Goal: Task Accomplishment & Management: Use online tool/utility

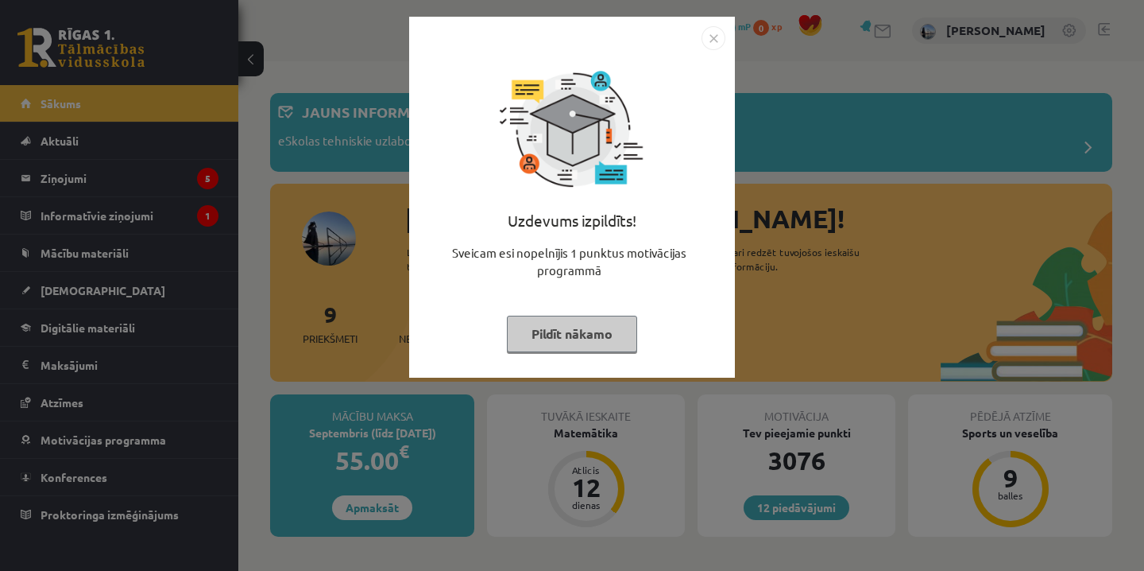
click at [553, 337] on button "Pildīt nākamo" at bounding box center [572, 333] width 130 height 37
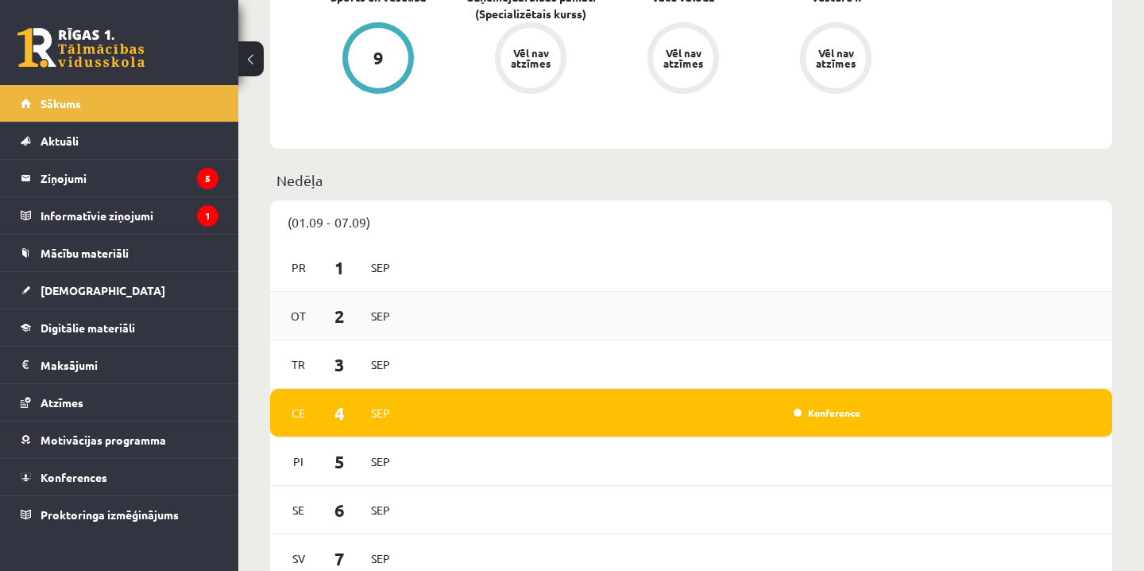
scroll to position [759, 0]
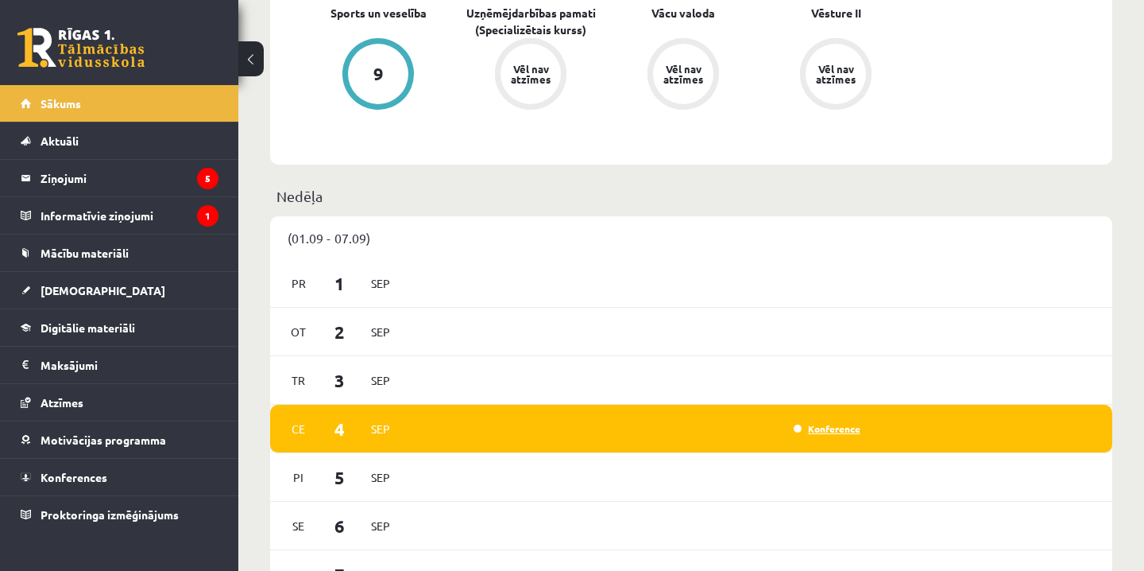
click at [826, 432] on link "Konference" at bounding box center [827, 428] width 67 height 13
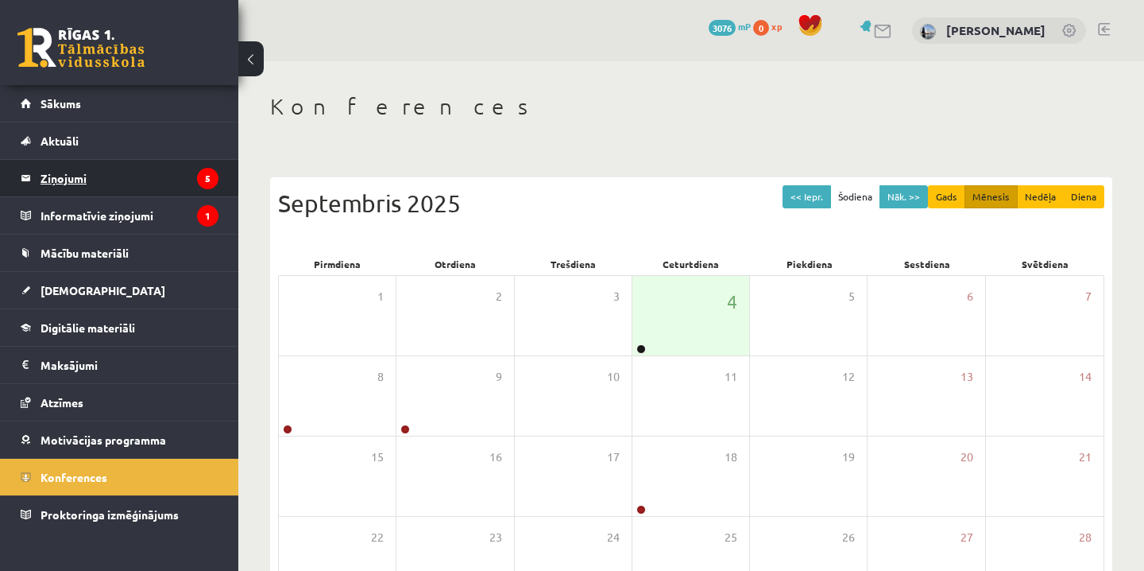
click at [140, 176] on legend "Ziņojumi 5" at bounding box center [130, 178] width 178 height 37
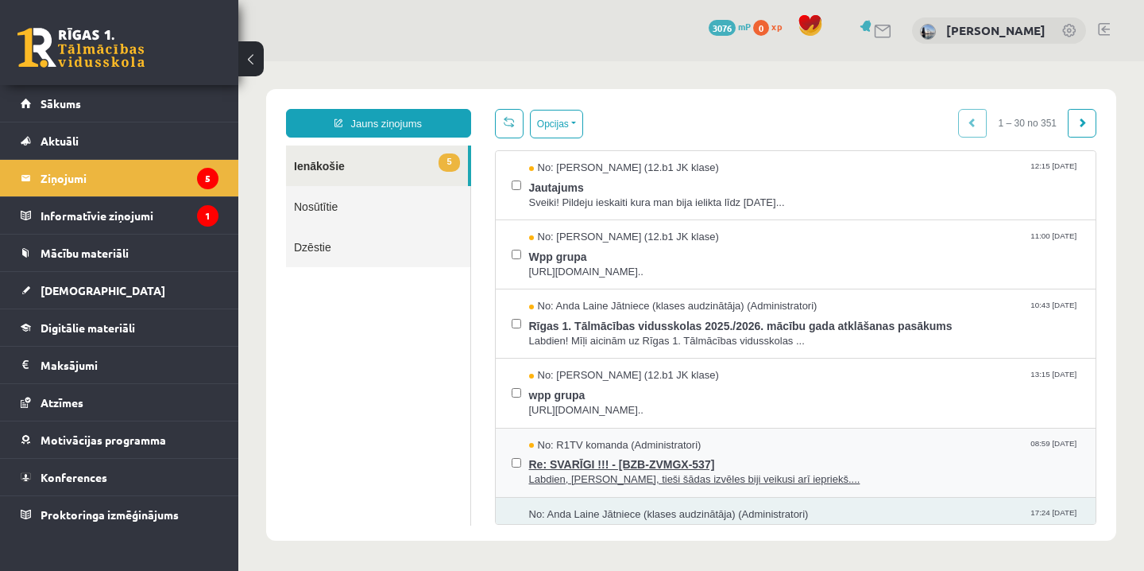
click at [729, 476] on span "Labdien, Laura, tieši šādas izvēles biji veikusi arī iepriekš...." at bounding box center [805, 479] width 552 height 15
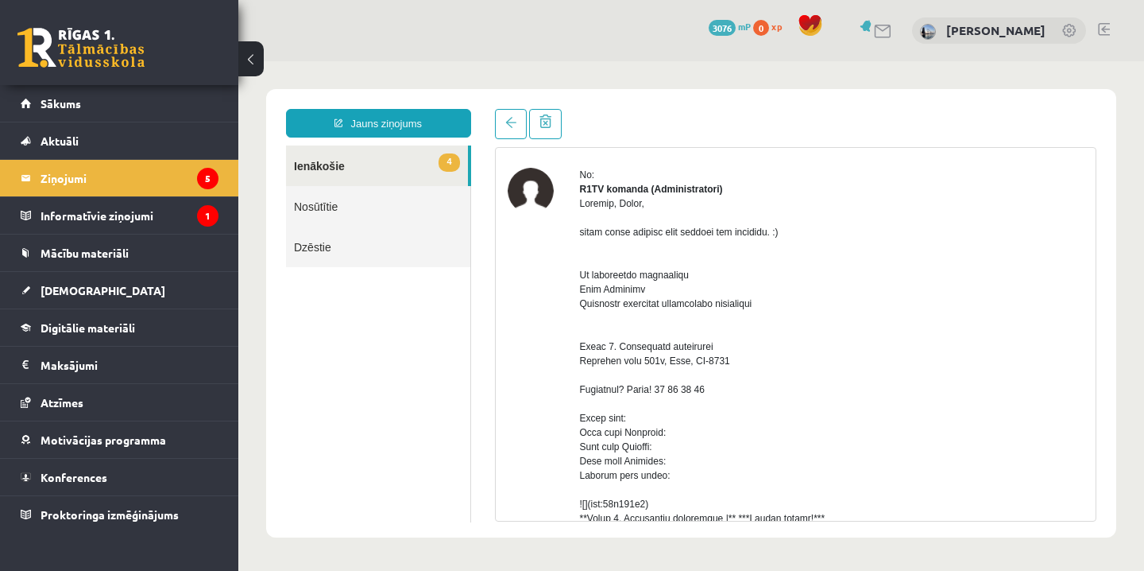
scroll to position [52, 0]
click at [157, 116] on link "Sākums" at bounding box center [120, 103] width 198 height 37
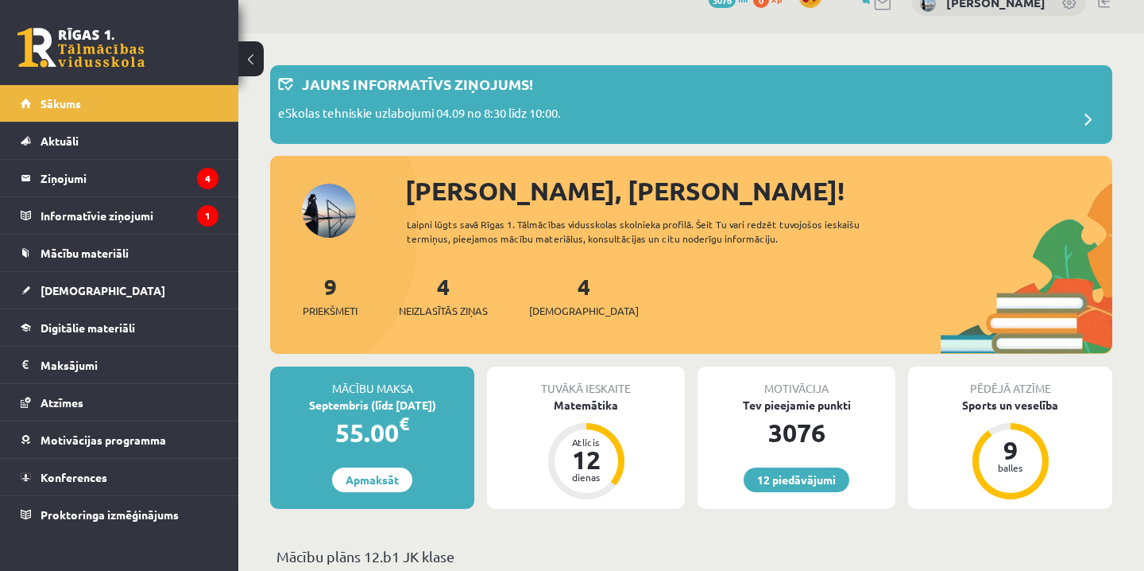
scroll to position [26, 0]
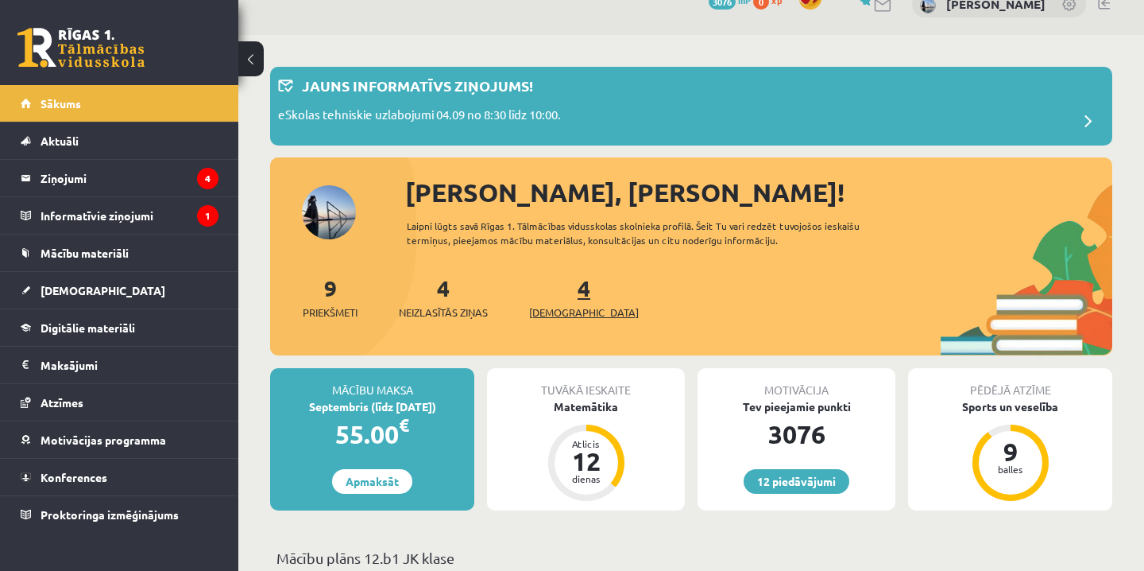
click at [559, 309] on span "[DEMOGRAPHIC_DATA]" at bounding box center [584, 312] width 110 height 16
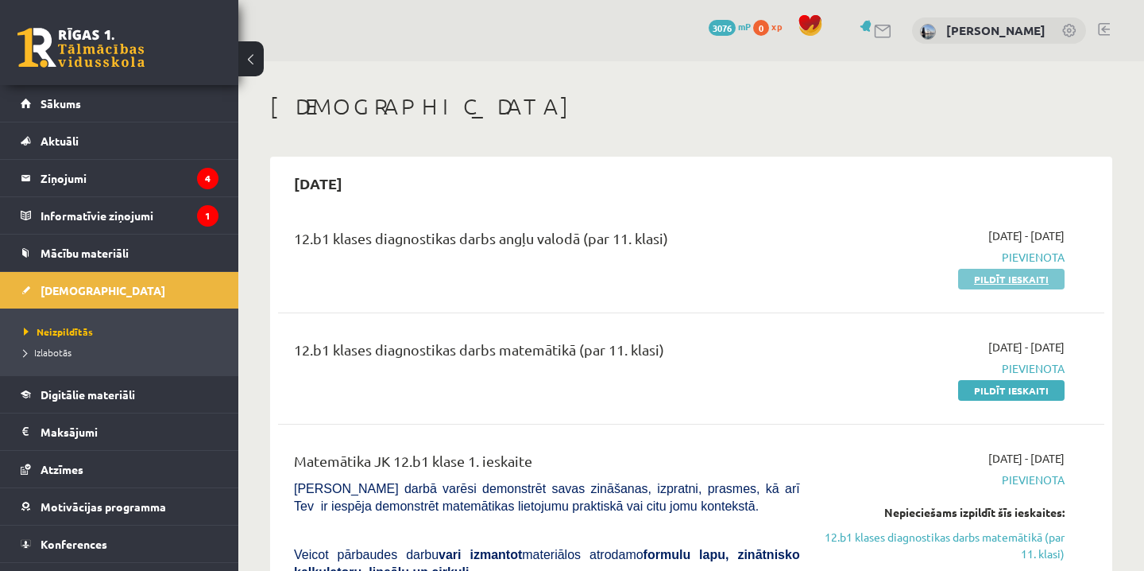
click at [980, 281] on link "Pildīt ieskaiti" at bounding box center [1011, 279] width 106 height 21
